Goal: Task Accomplishment & Management: Use online tool/utility

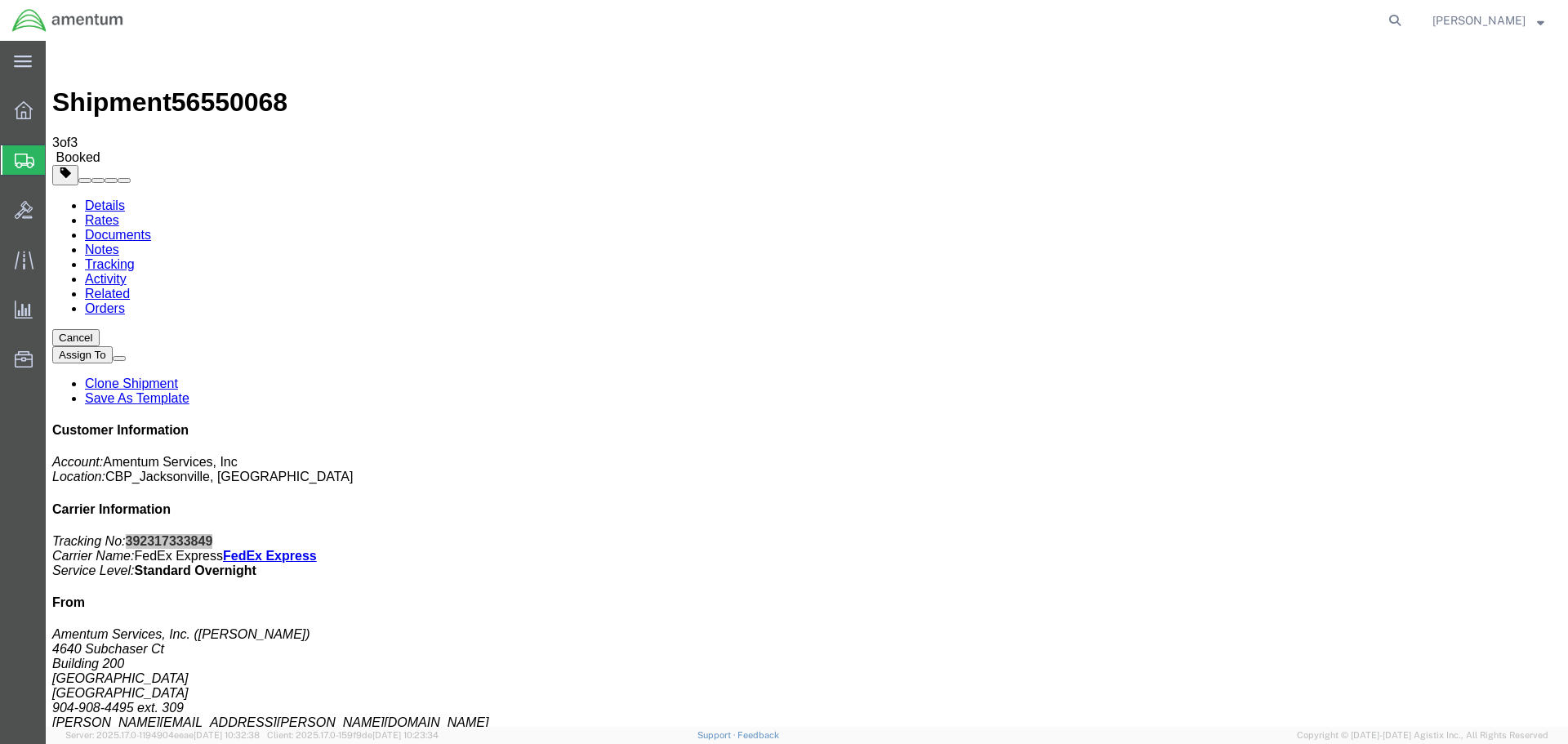
click at [0, 0] on span "Shipment Manager" at bounding box center [0, 0] width 0 height 0
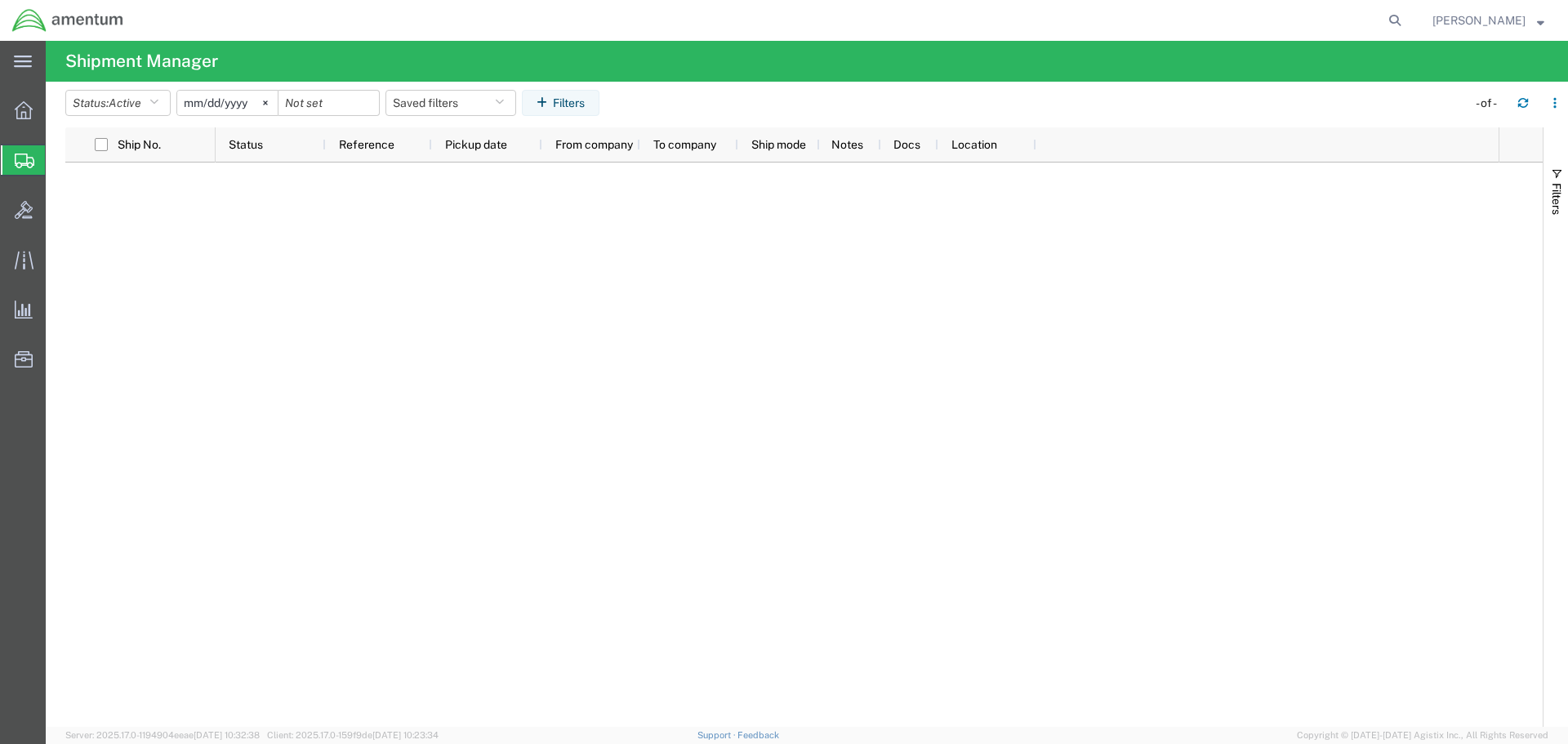
click at [191, 116] on div "[DATE]" at bounding box center [228, 103] width 102 height 26
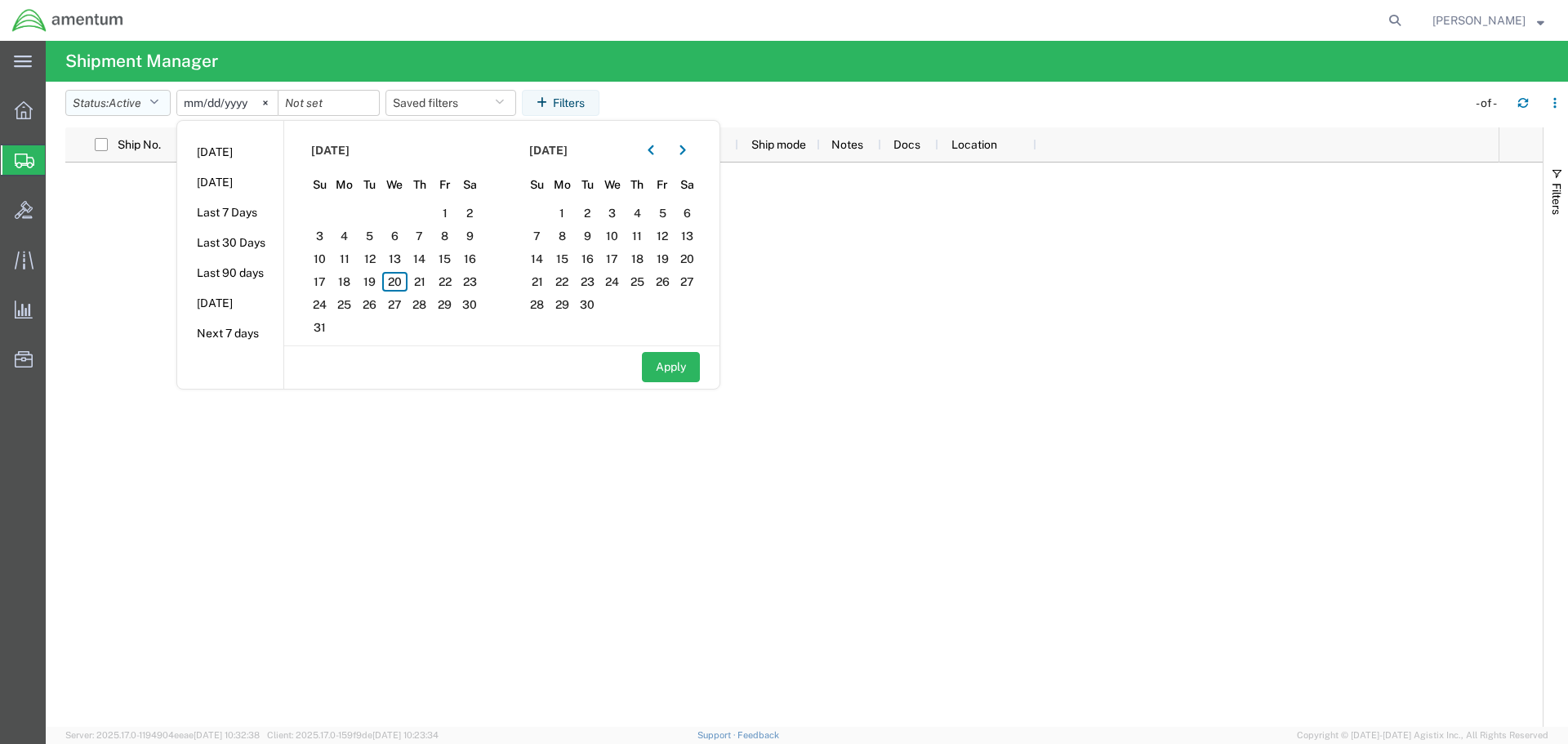
click at [156, 108] on icon "button" at bounding box center [154, 102] width 9 height 11
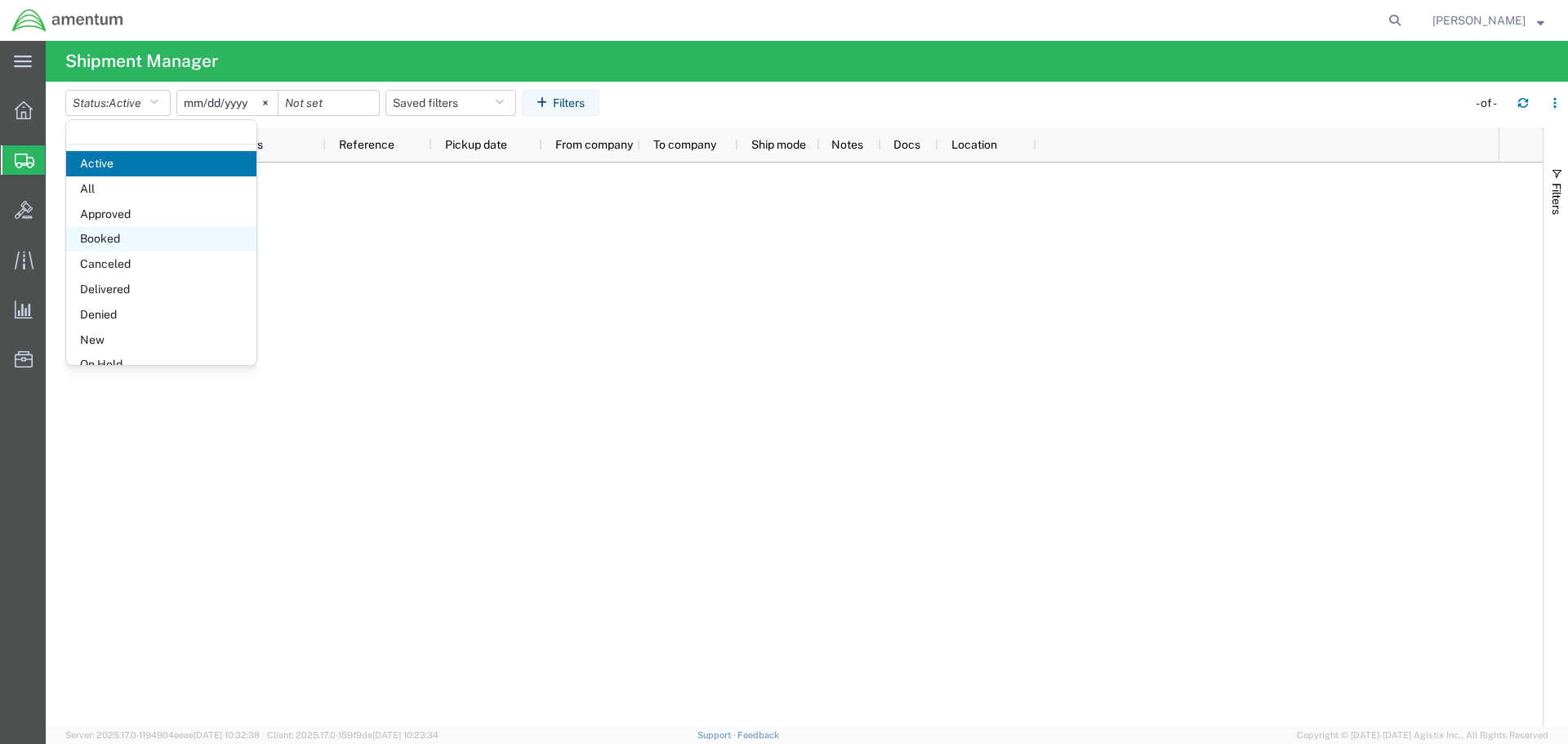
click at [136, 243] on span "Booked" at bounding box center [161, 239] width 190 height 25
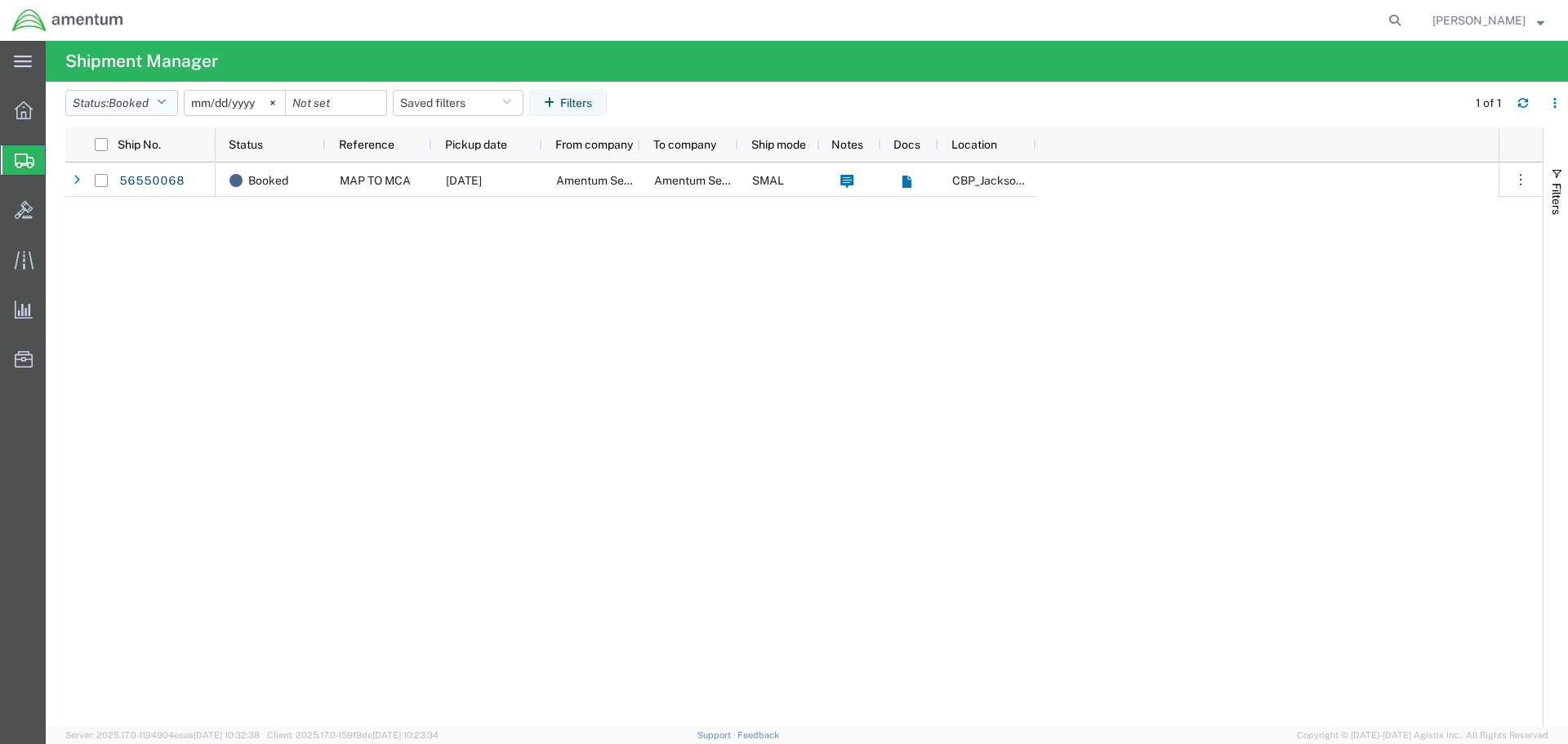
click at [148, 90] on button "Status: Booked" at bounding box center [122, 103] width 113 height 26
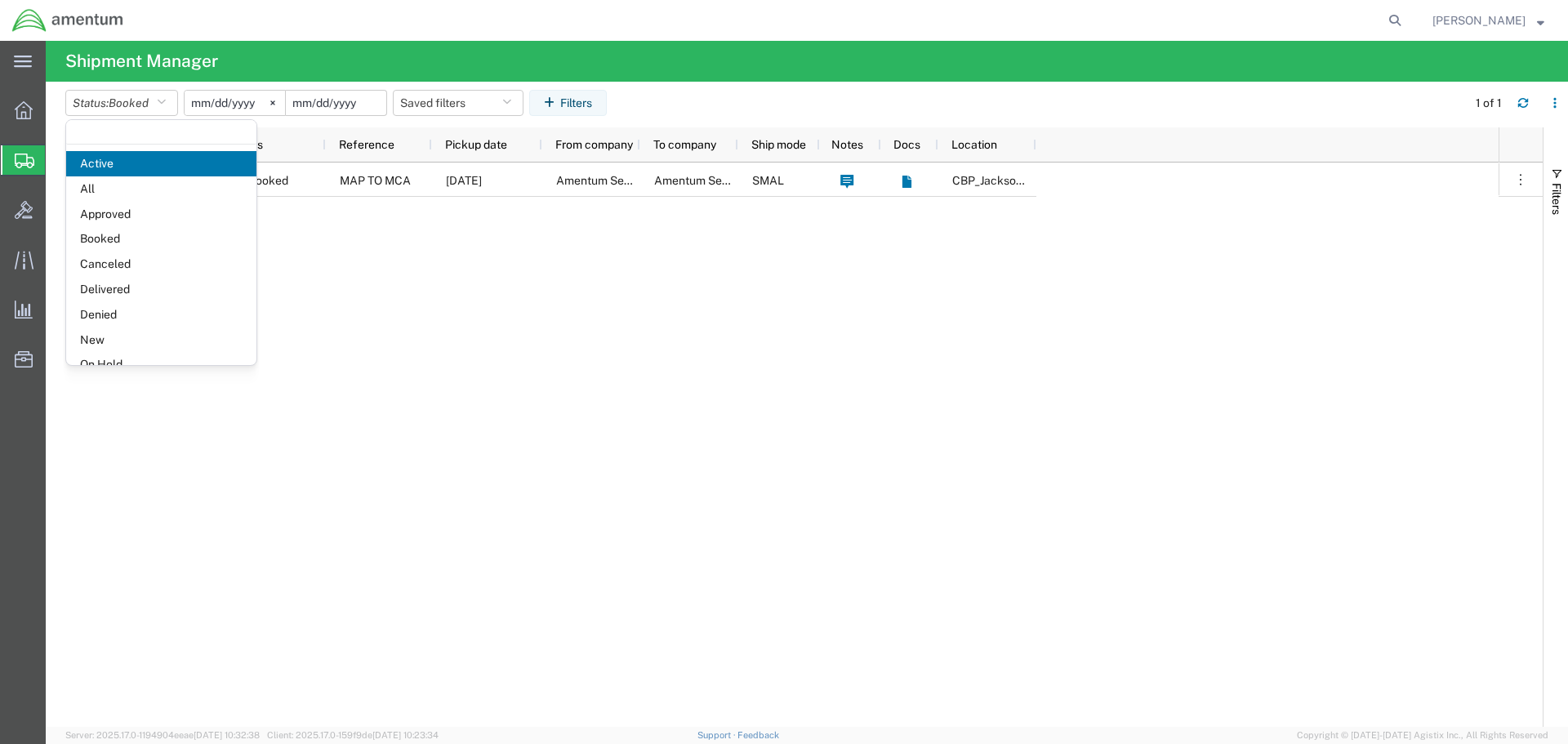
click at [292, 99] on input "date" at bounding box center [336, 103] width 100 height 25
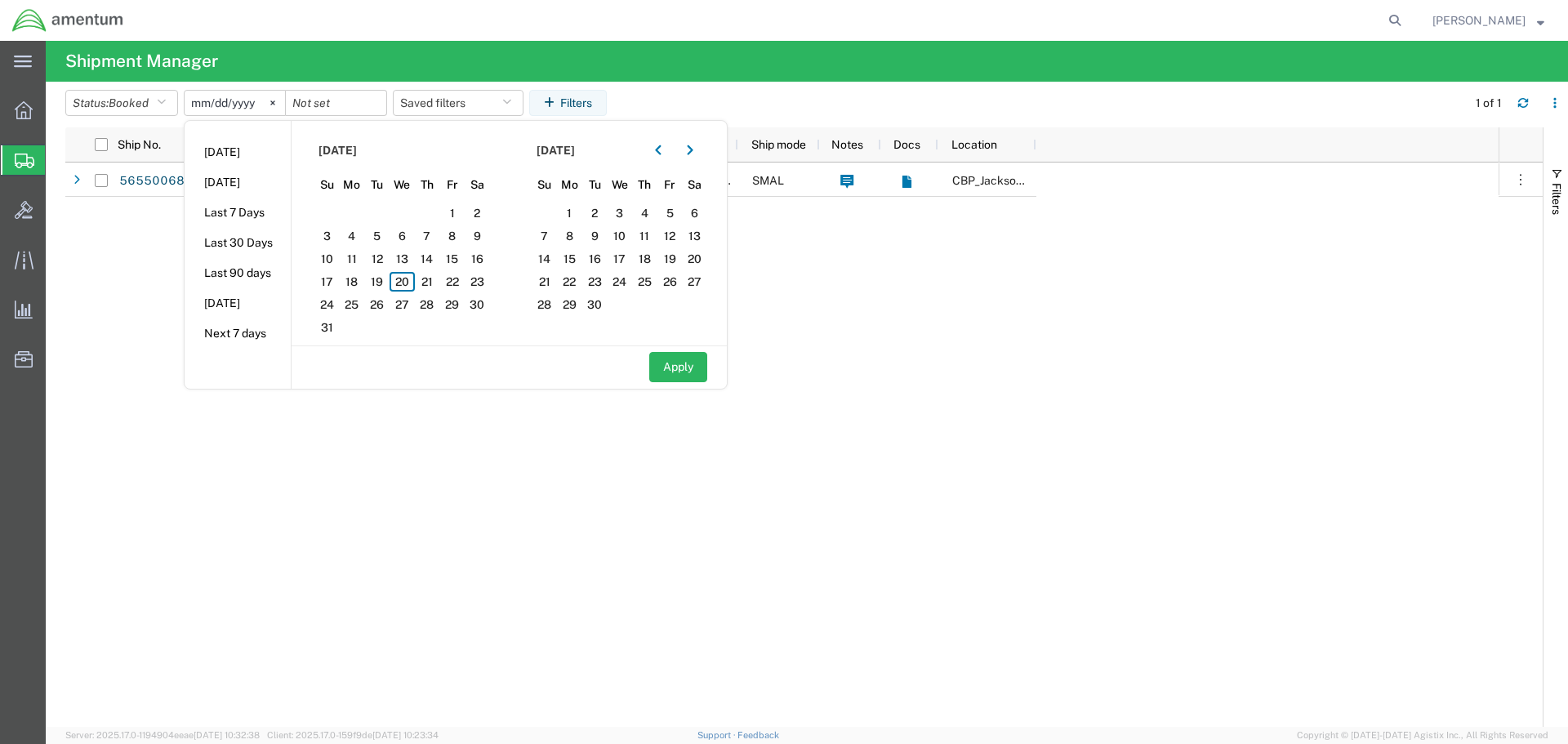
click at [232, 99] on input "[DATE]" at bounding box center [235, 103] width 100 height 25
click at [211, 101] on input "[DATE]" at bounding box center [235, 103] width 100 height 25
click at [375, 280] on span "19" at bounding box center [377, 281] width 25 height 20
click at [357, 280] on span "18" at bounding box center [353, 281] width 25 height 20
click at [661, 149] on icon "button" at bounding box center [659, 149] width 7 height 11
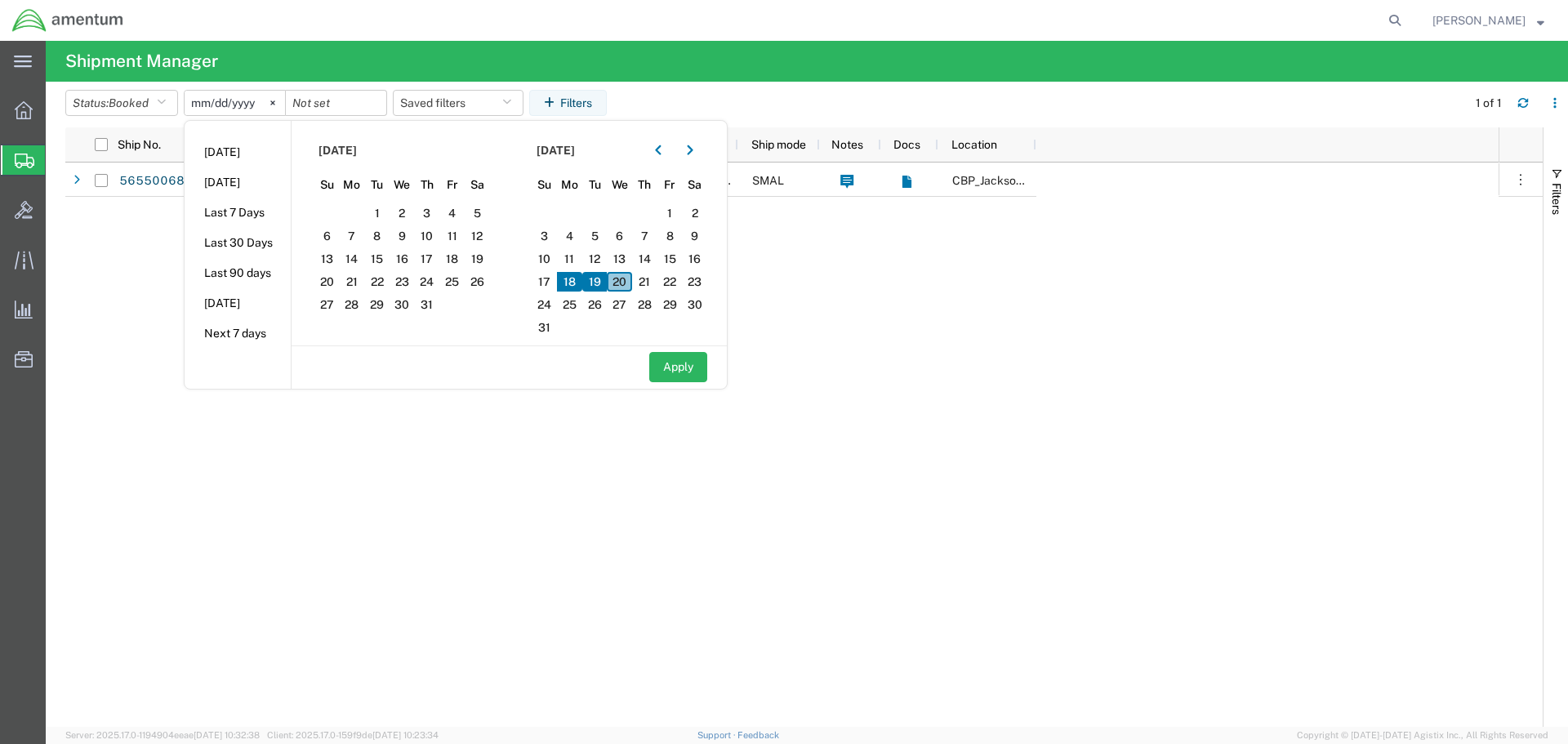
click at [620, 282] on span "20" at bounding box center [620, 281] width 25 height 20
click at [579, 278] on span "18" at bounding box center [569, 281] width 25 height 20
click at [617, 281] on span "20" at bounding box center [620, 281] width 25 height 20
click at [540, 283] on span "17" at bounding box center [546, 281] width 25 height 20
click at [612, 282] on span "20" at bounding box center [620, 281] width 25 height 20
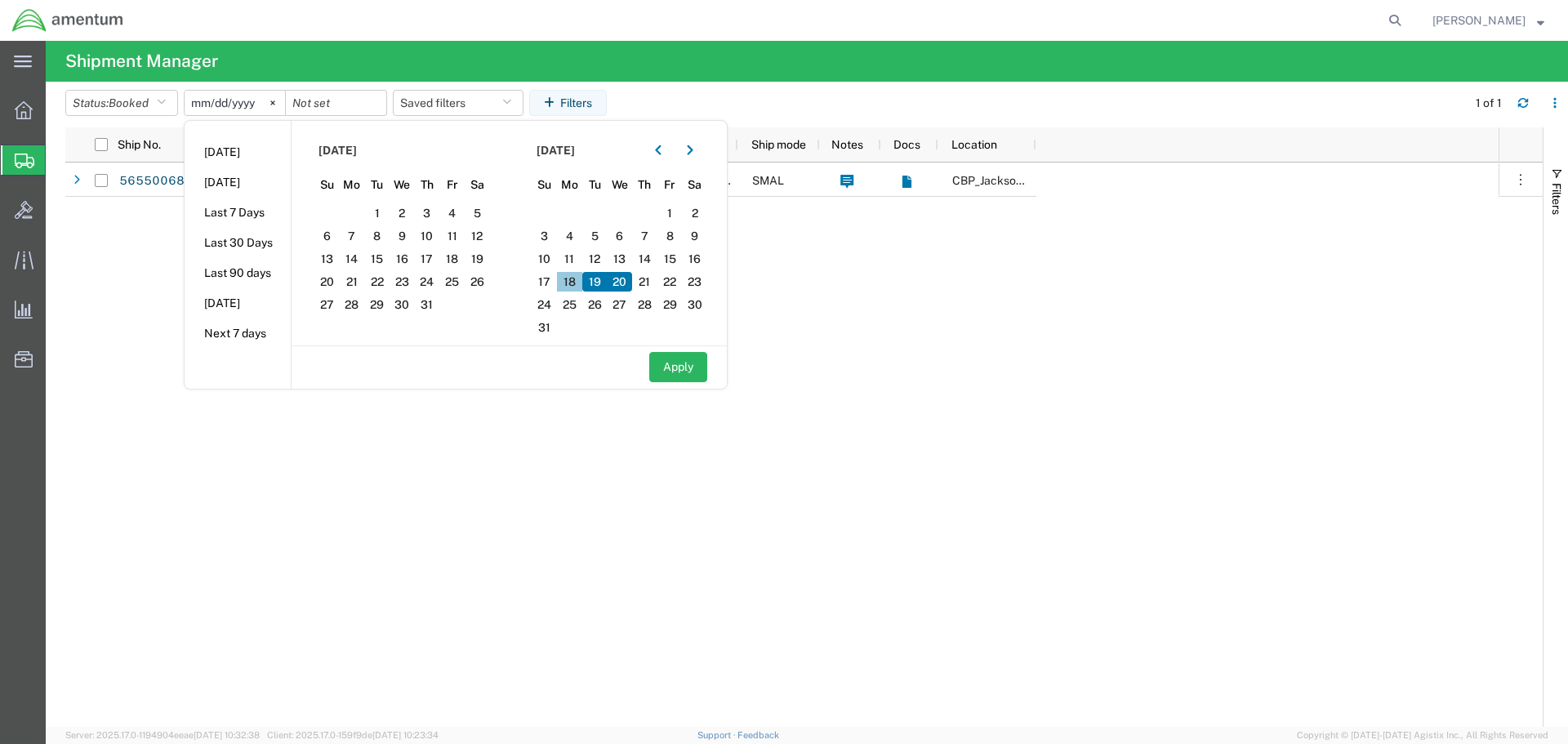
click at [571, 283] on span "18" at bounding box center [569, 281] width 25 height 20
click at [572, 283] on span "18" at bounding box center [569, 281] width 25 height 20
click at [573, 254] on span "11" at bounding box center [569, 258] width 25 height 20
click at [606, 256] on span "12" at bounding box center [595, 258] width 25 height 20
click at [654, 282] on span "21" at bounding box center [645, 281] width 25 height 20
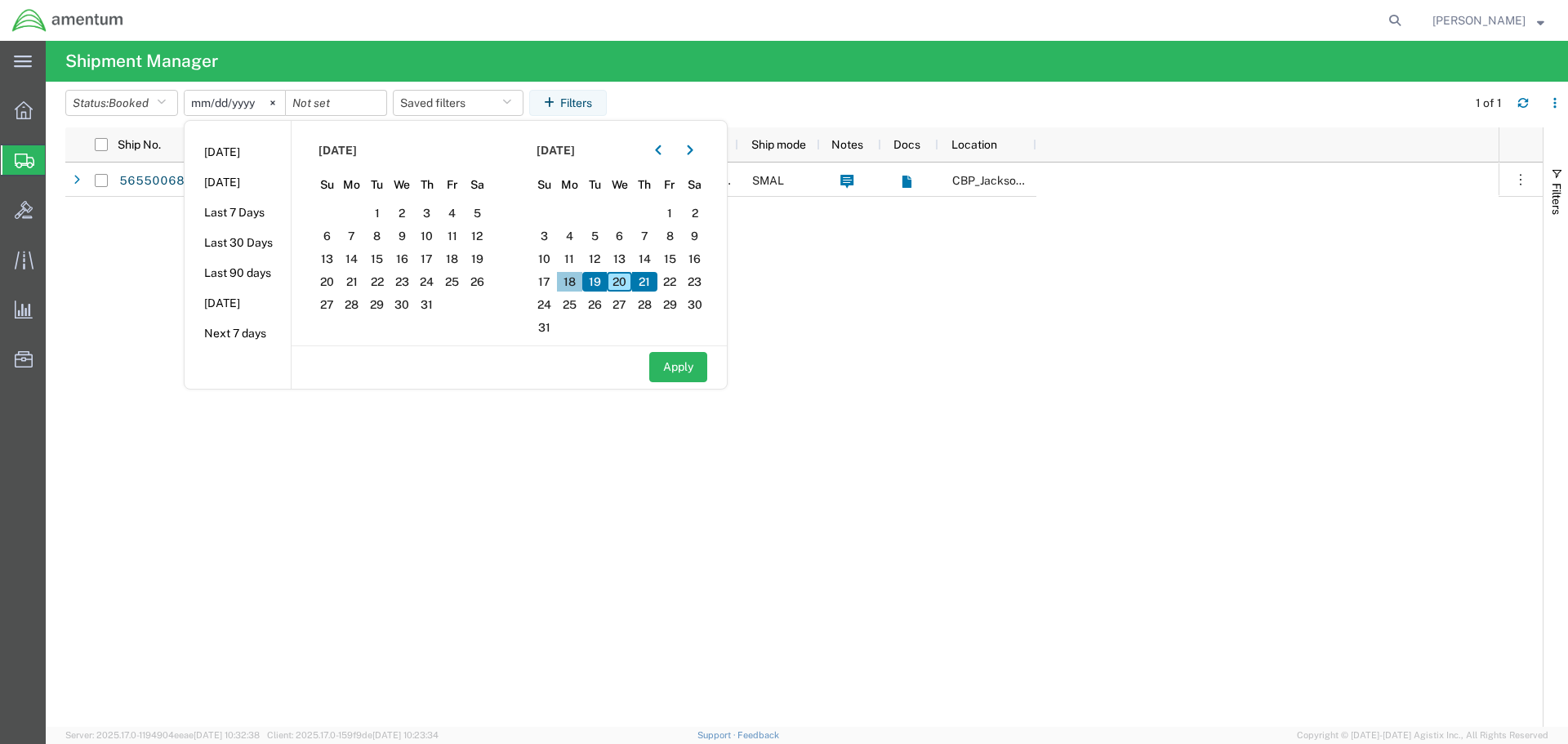
click at [571, 279] on span "18" at bounding box center [569, 281] width 25 height 20
click at [574, 317] on section "[DATE] Su Mo Tu We Th Fr Sa 27 28 29 30 31 1 2 3 4 5 6 7 8 9 10 11 12 13 14 15 …" at bounding box center [619, 233] width 218 height 224
click at [571, 304] on span "25" at bounding box center [569, 304] width 25 height 20
click at [383, 265] on span "15" at bounding box center [377, 258] width 25 height 20
click at [351, 281] on span "21" at bounding box center [353, 281] width 25 height 20
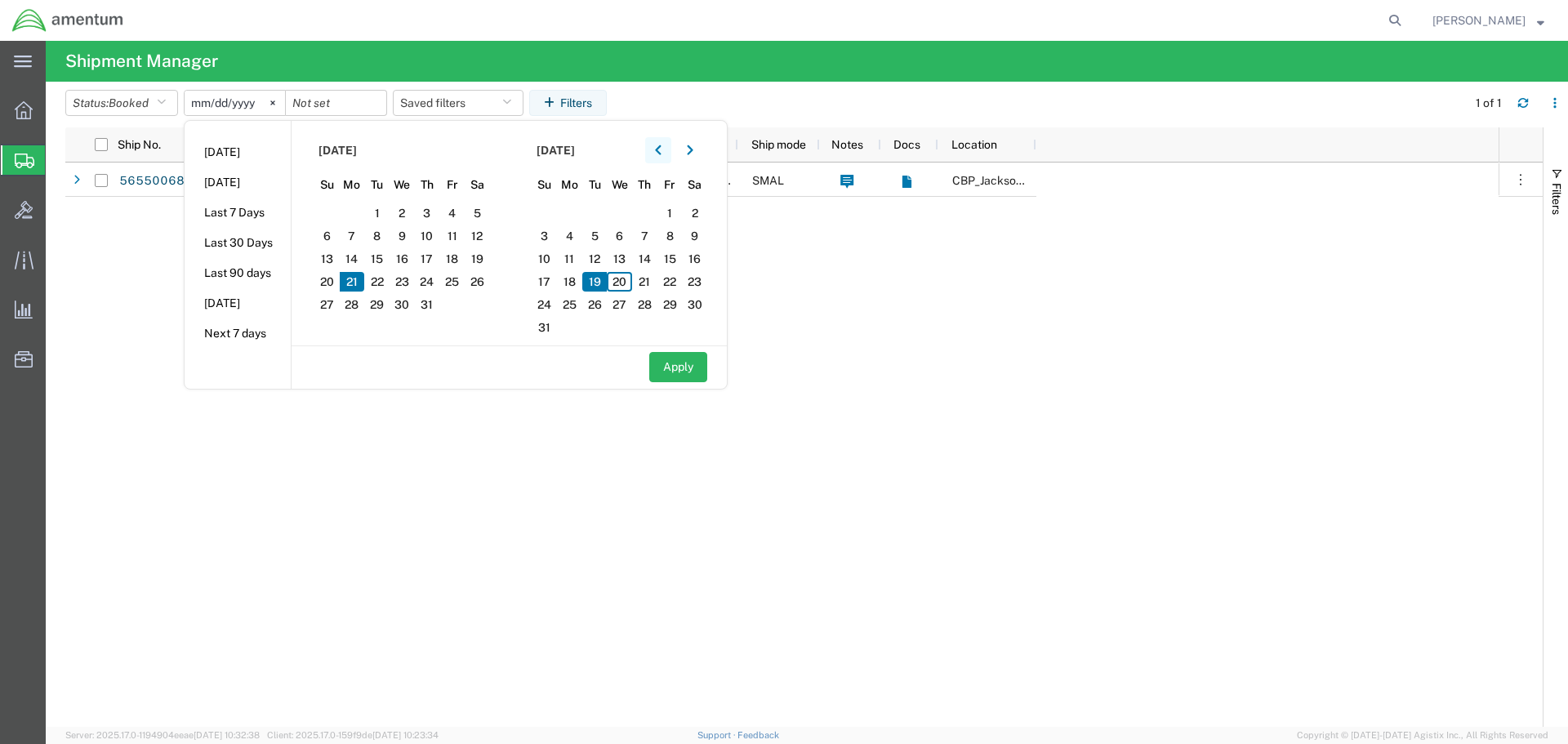
click at [661, 155] on icon "button" at bounding box center [659, 149] width 7 height 11
click at [702, 155] on button "button" at bounding box center [690, 149] width 26 height 26
click at [347, 279] on span "18" at bounding box center [353, 281] width 25 height 20
click at [224, 94] on input "[DATE]" at bounding box center [235, 103] width 100 height 25
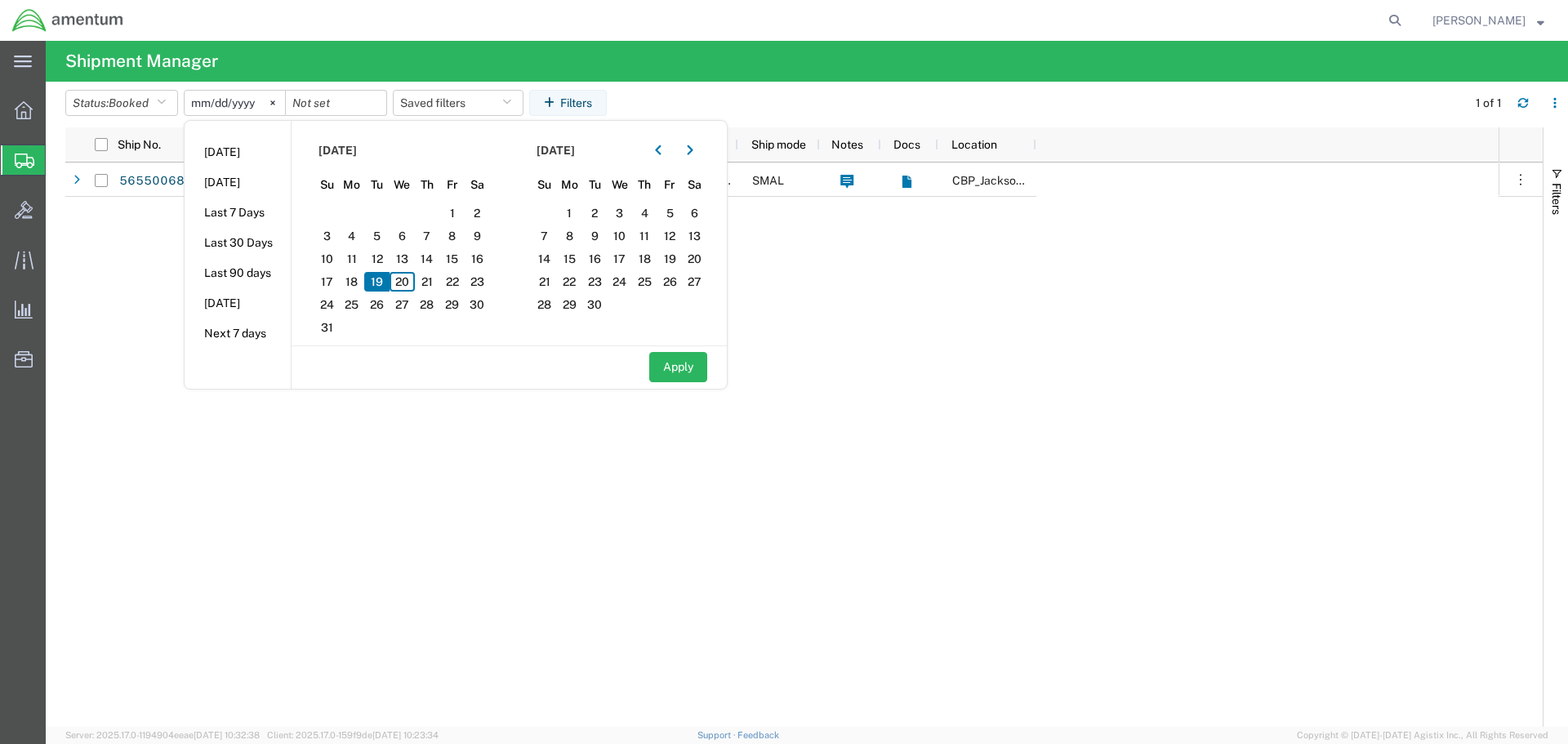
type input "[DATE]"
click at [411, 283] on span "20" at bounding box center [402, 281] width 25 height 20
click at [431, 285] on span "21" at bounding box center [427, 281] width 25 height 20
click at [430, 257] on span "14" at bounding box center [427, 258] width 25 height 20
click at [440, 284] on span "21" at bounding box center [427, 281] width 25 height 20
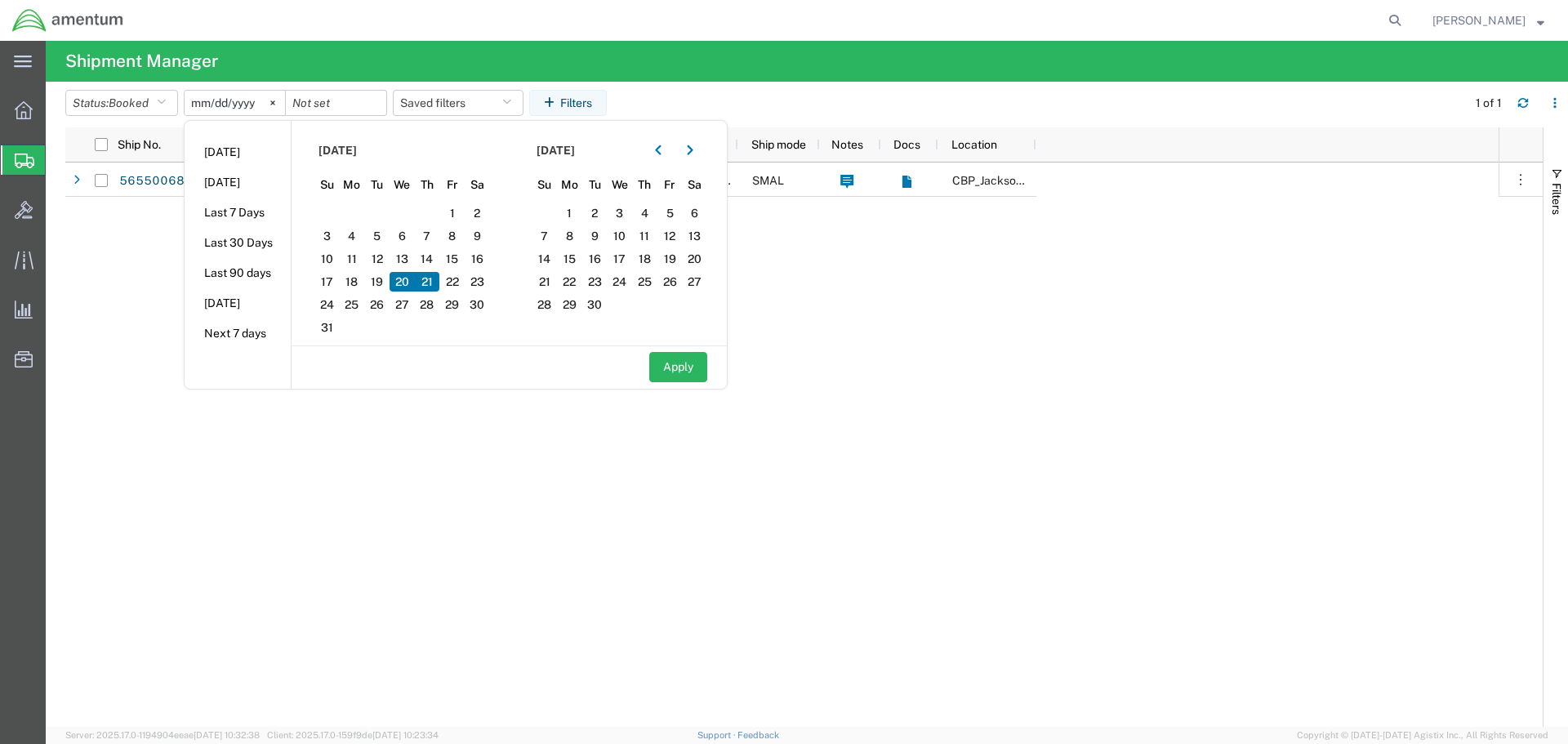
drag, startPoint x: 405, startPoint y: 278, endPoint x: 358, endPoint y: 248, distance: 55.8
click at [358, 201] on div "27 28 29 30 31 1 2 3 4 5 6 7 8 9 10 11 12 13 14 15 16 17 18 19 20 21 22 23 24 2…" at bounding box center [402, 201] width 176 height 0
click at [238, 98] on input "[DATE]" at bounding box center [235, 103] width 100 height 25
click at [425, 268] on span "14" at bounding box center [427, 258] width 25 height 20
click at [309, 110] on input "date" at bounding box center [336, 103] width 100 height 25
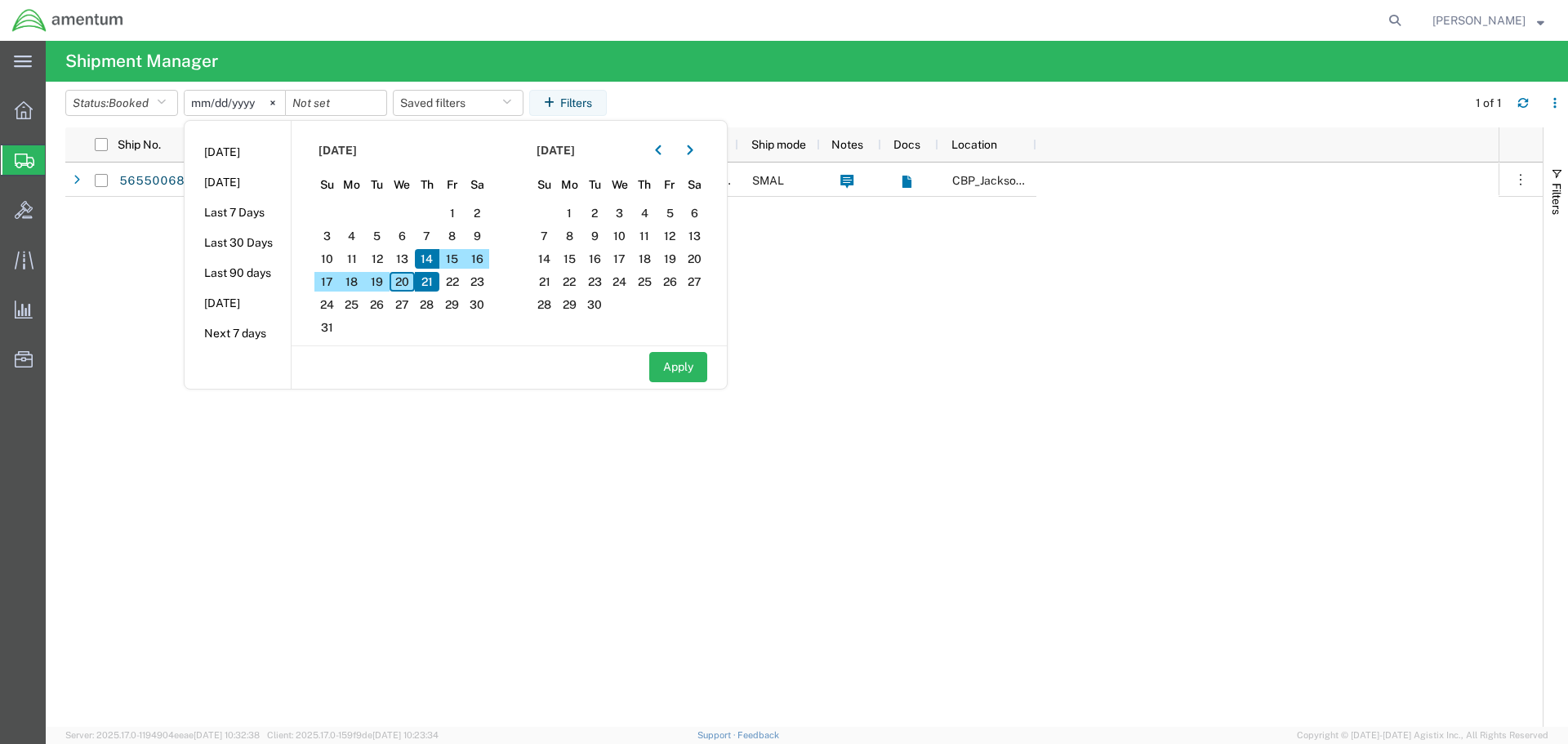
click at [428, 279] on span "21" at bounding box center [427, 281] width 25 height 20
click at [450, 278] on span "22" at bounding box center [452, 281] width 25 height 20
click at [426, 280] on span "21" at bounding box center [427, 281] width 25 height 20
click at [325, 95] on input "date" at bounding box center [336, 103] width 100 height 25
click at [430, 283] on span "21" at bounding box center [427, 281] width 25 height 20
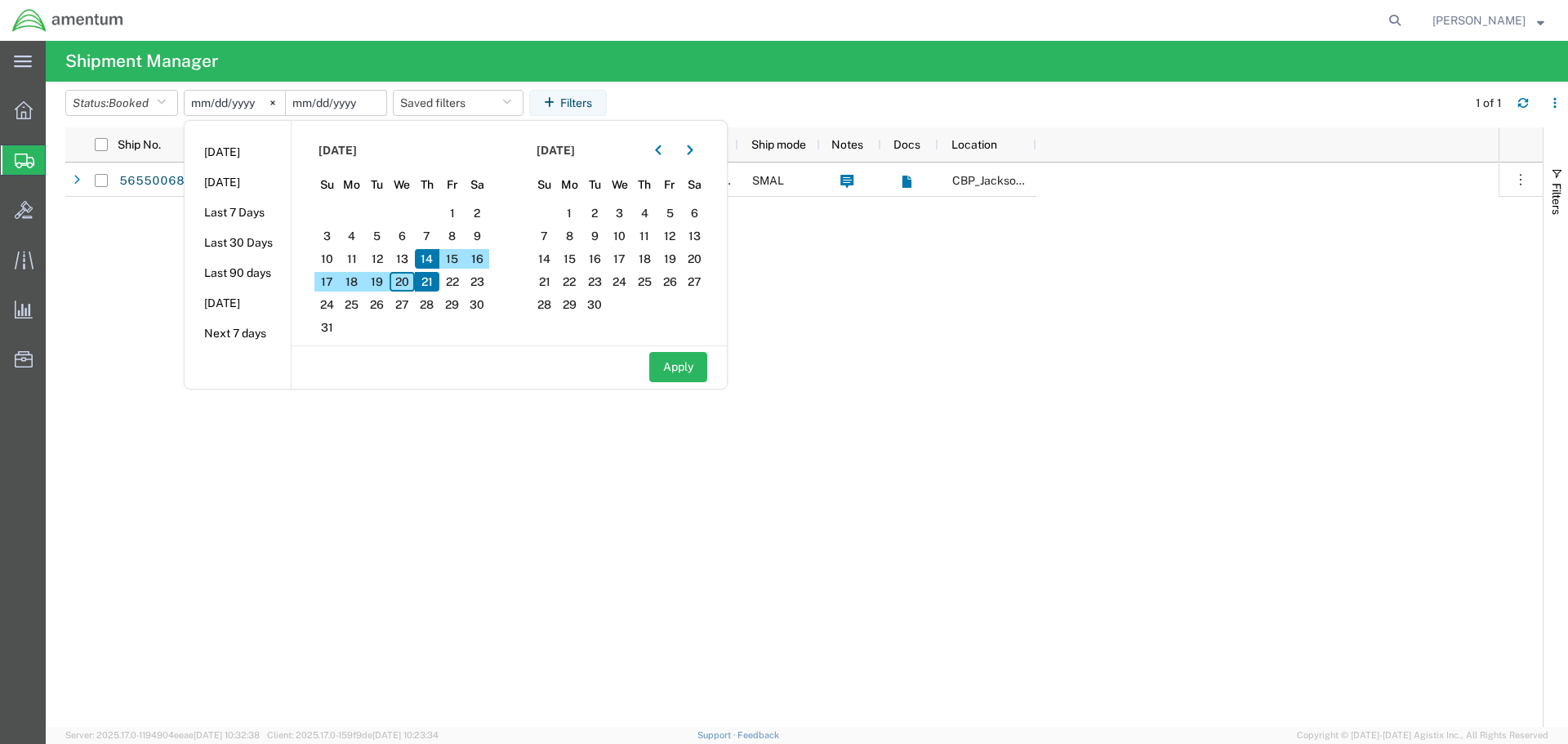
click at [327, 103] on input "date" at bounding box center [336, 103] width 100 height 25
type input "[DATE]"
click at [692, 368] on button "Apply" at bounding box center [678, 367] width 58 height 31
type input "[DATE]"
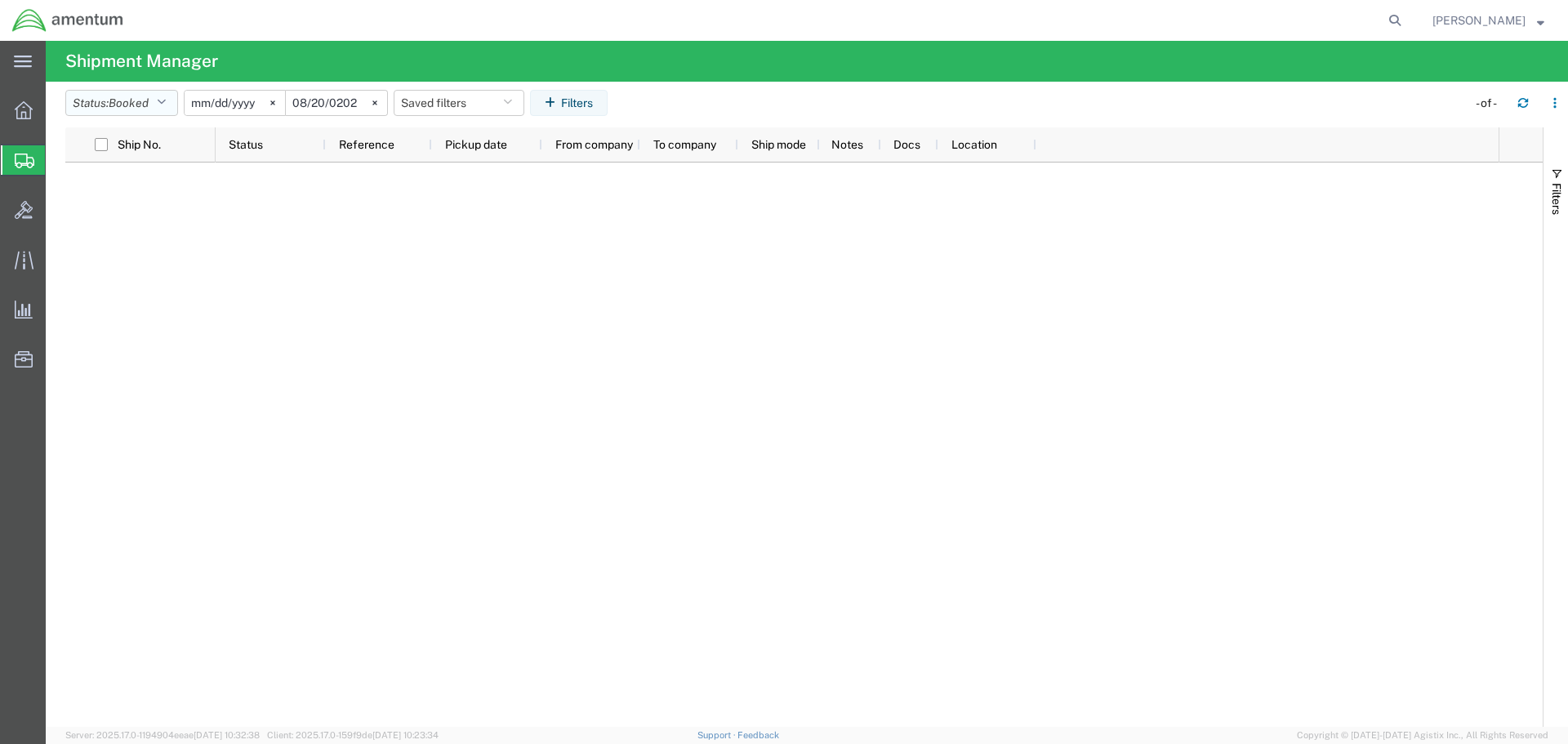
click at [166, 104] on icon "button" at bounding box center [161, 102] width 9 height 11
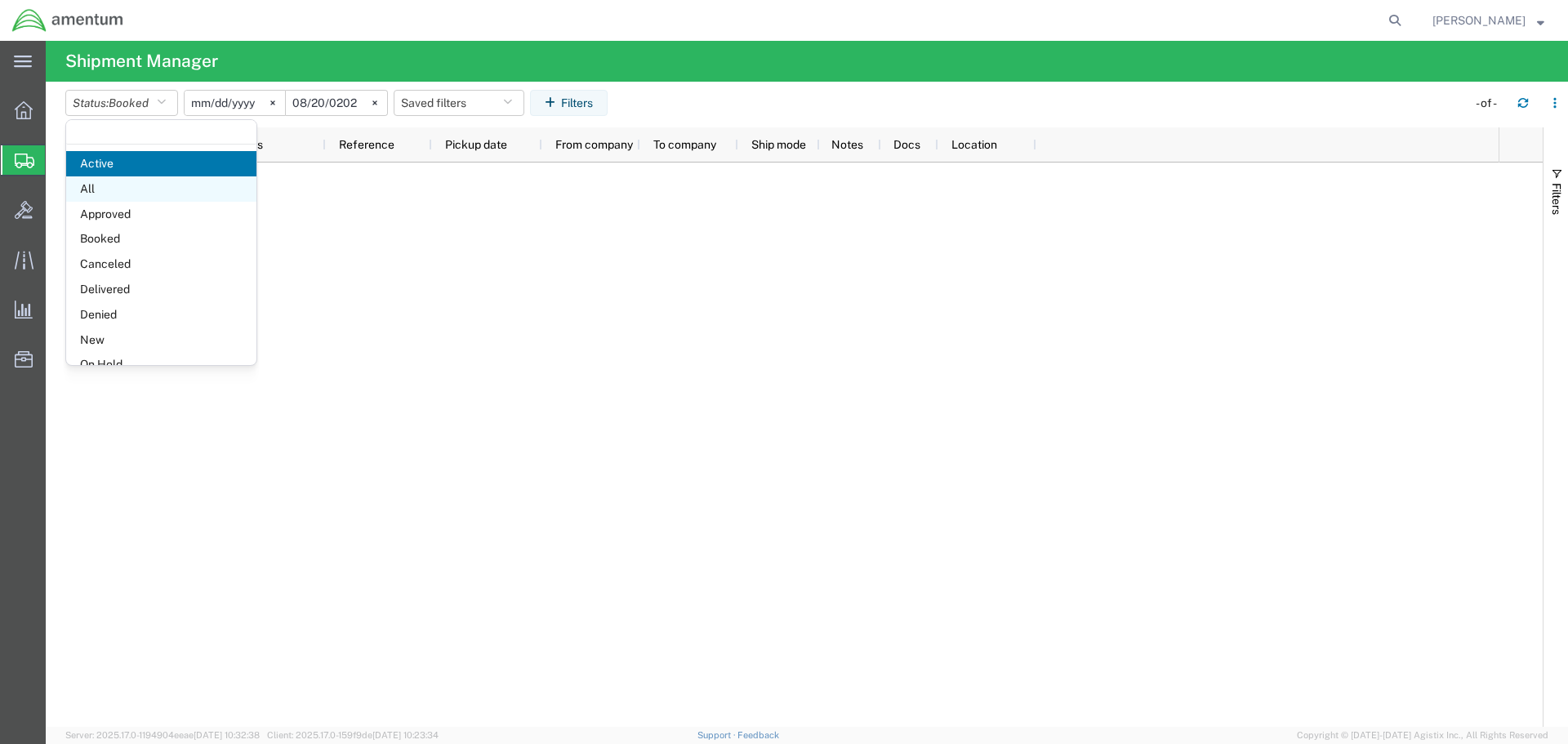
click at [113, 189] on span "All" at bounding box center [161, 189] width 190 height 25
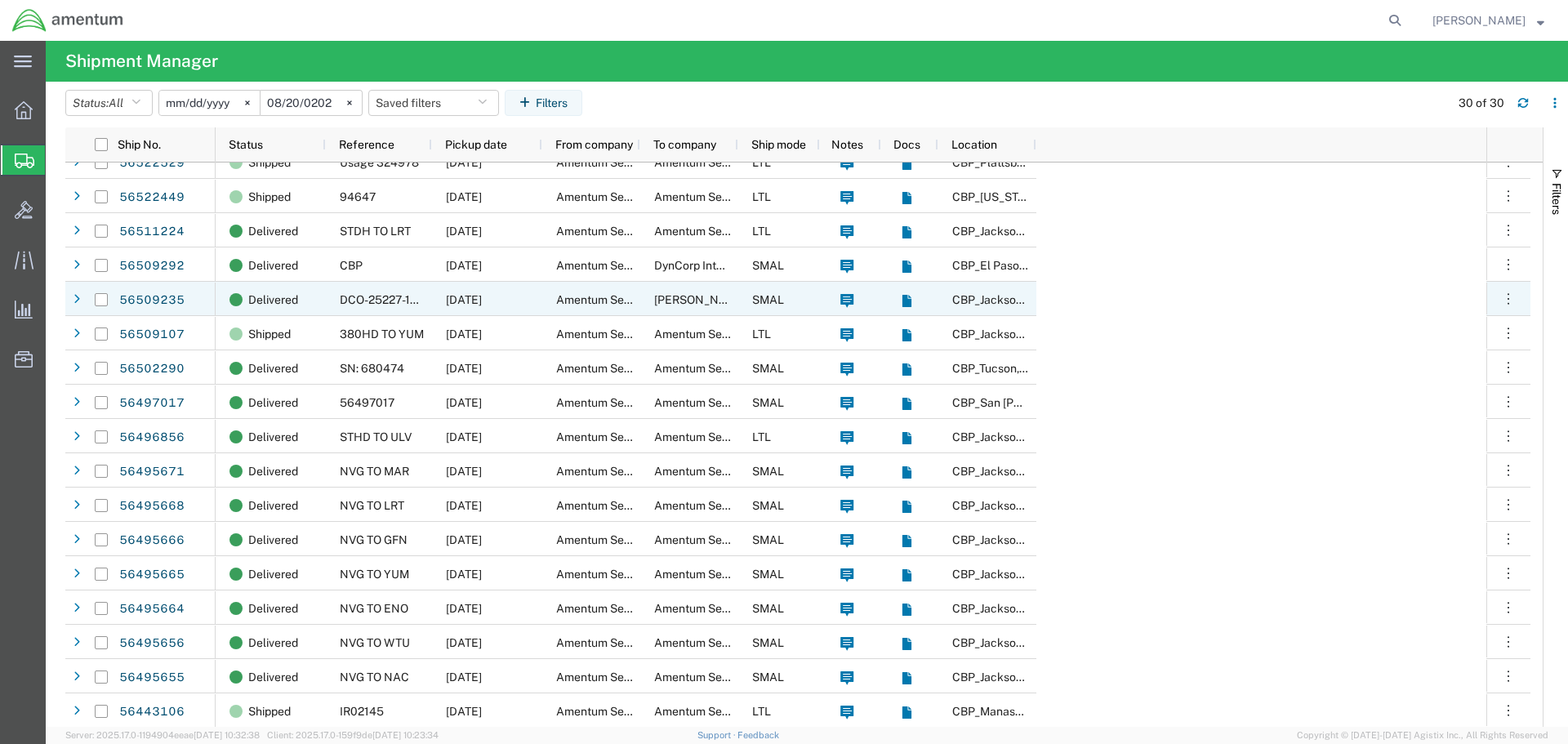
scroll to position [465, 0]
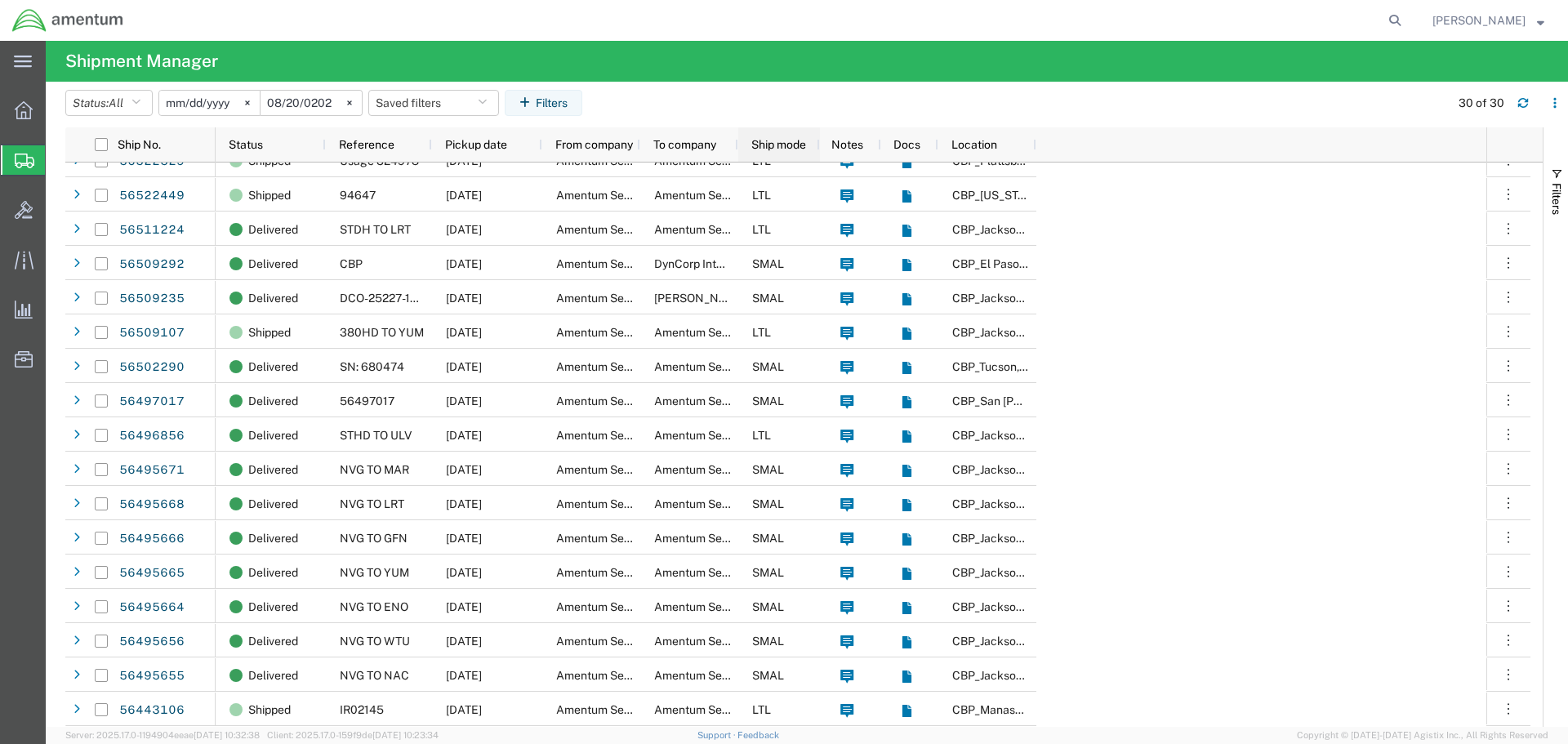
click at [792, 143] on span "Ship mode" at bounding box center [778, 144] width 54 height 13
